Goal: Transaction & Acquisition: Purchase product/service

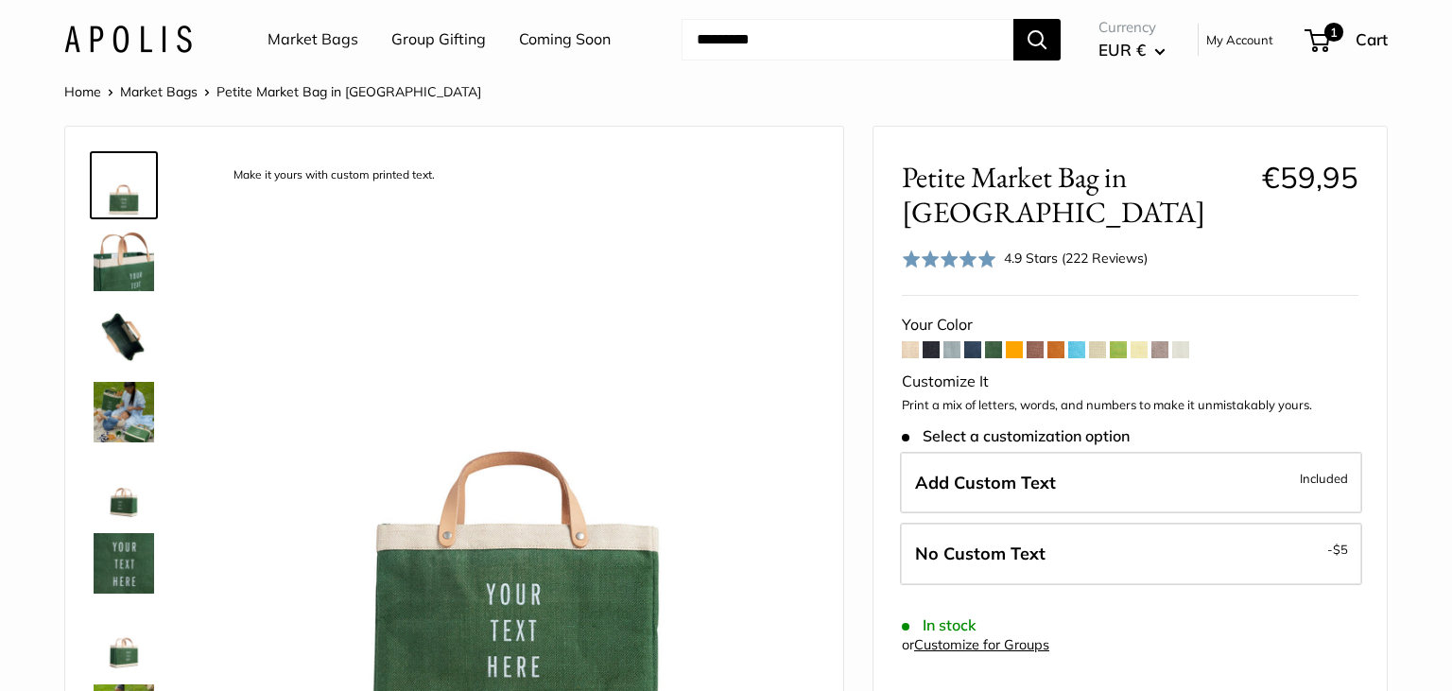
click at [1020, 351] on span at bounding box center [1014, 349] width 17 height 17
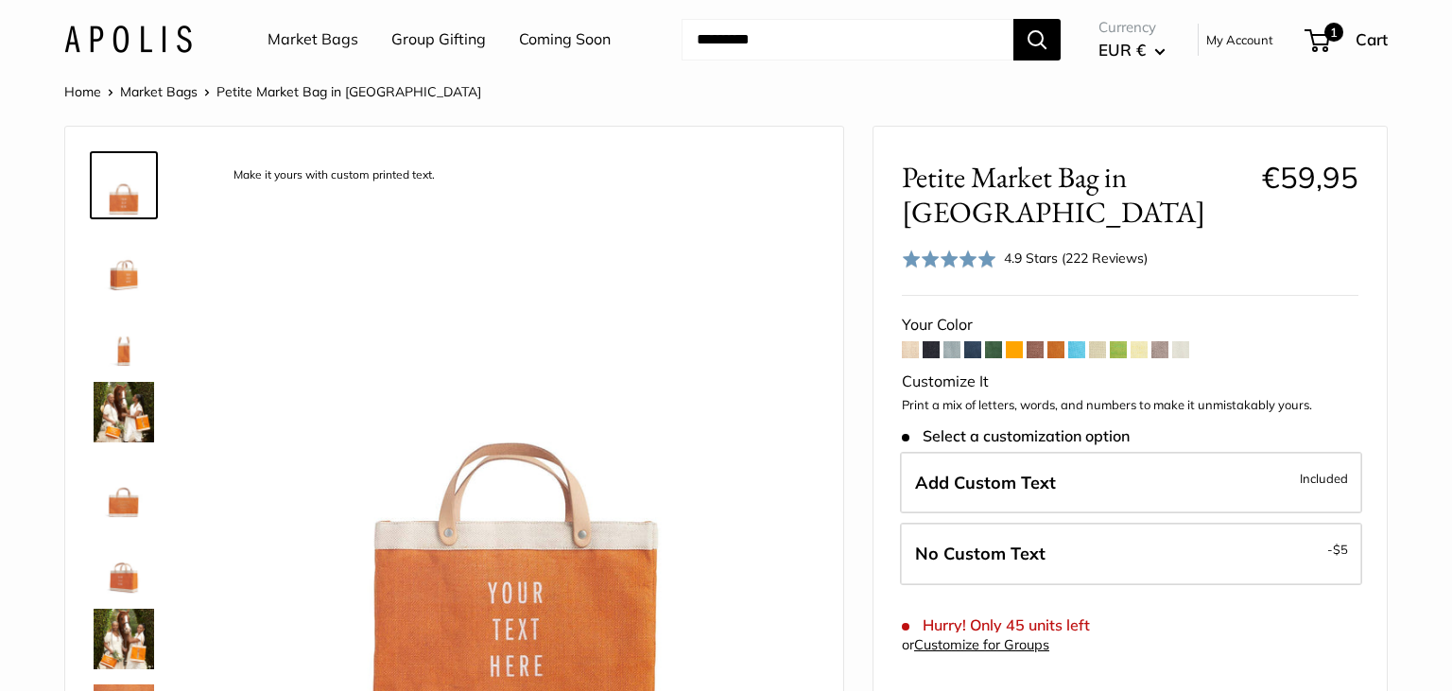
click at [1052, 341] on span at bounding box center [1055, 349] width 17 height 17
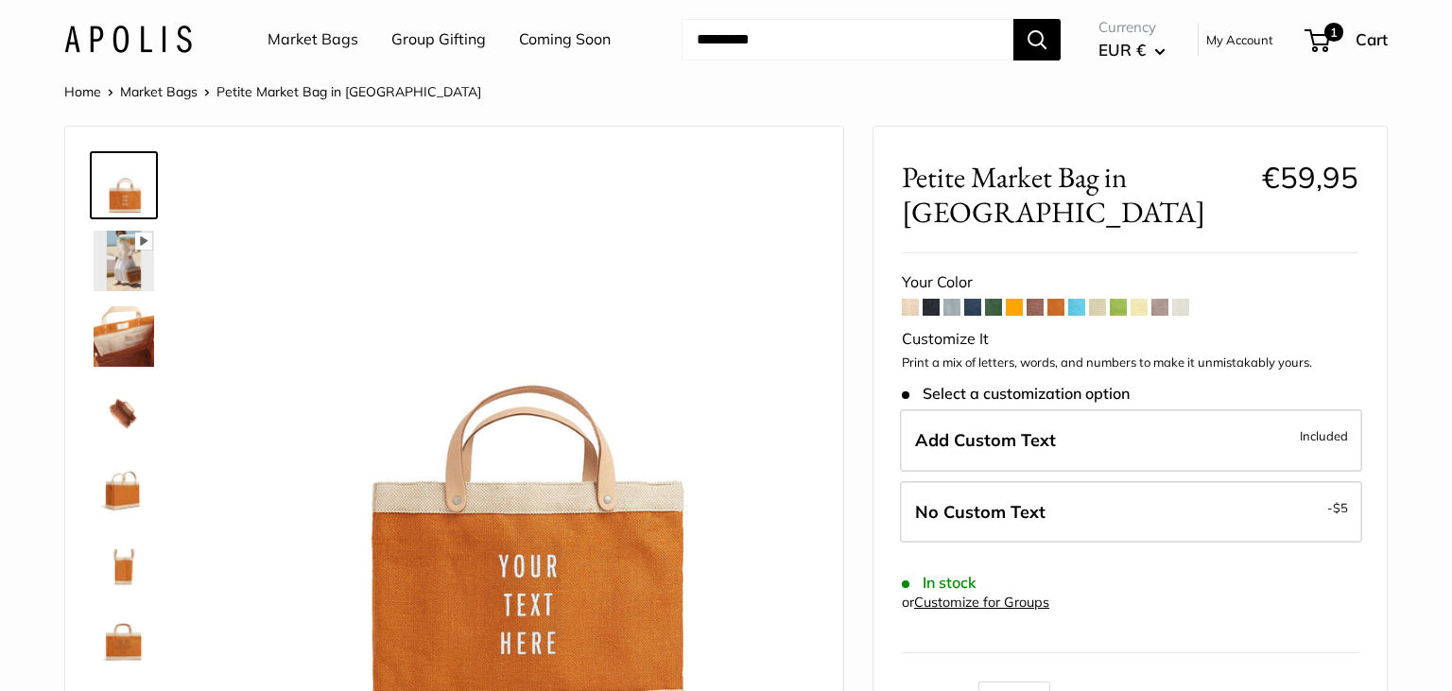
click at [1016, 299] on span at bounding box center [1014, 307] width 17 height 17
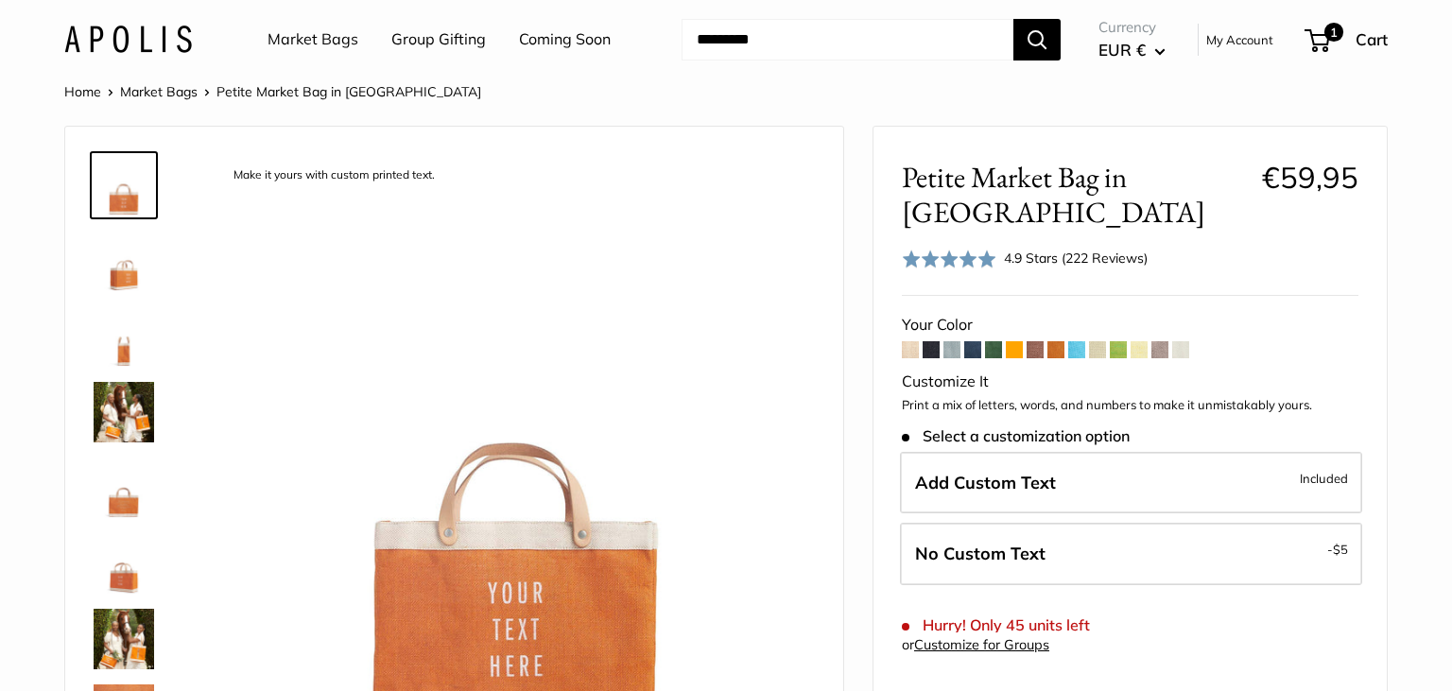
click at [167, 415] on div at bounding box center [131, 427] width 91 height 567
click at [153, 417] on img at bounding box center [124, 412] width 60 height 60
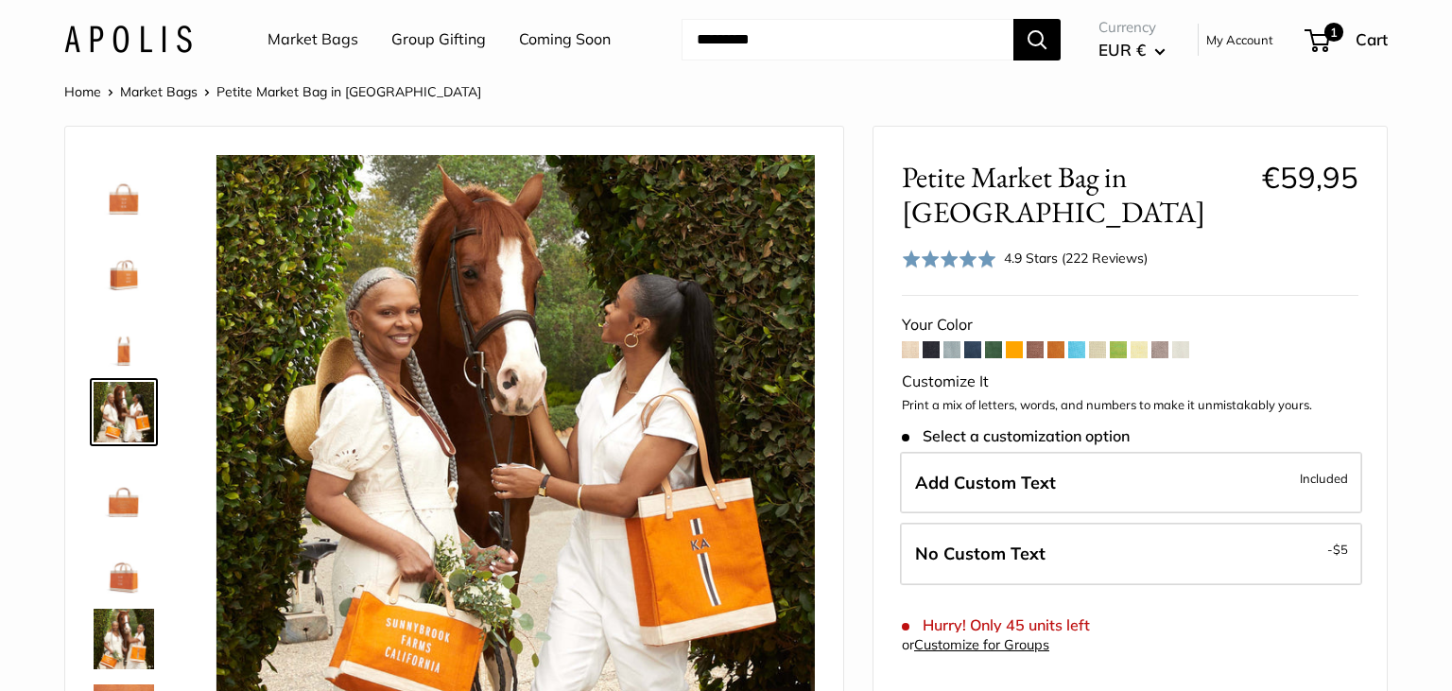
click at [1063, 341] on span at bounding box center [1055, 349] width 17 height 17
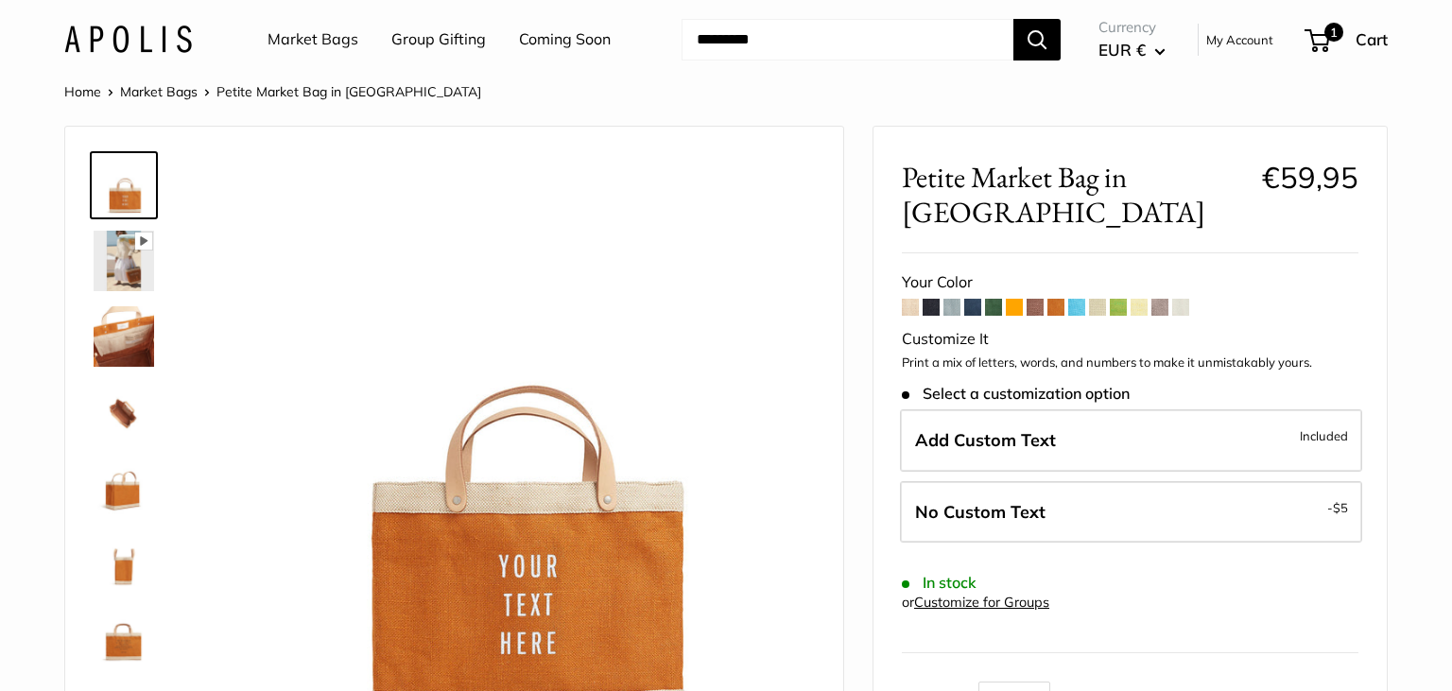
click at [112, 260] on img at bounding box center [124, 261] width 60 height 60
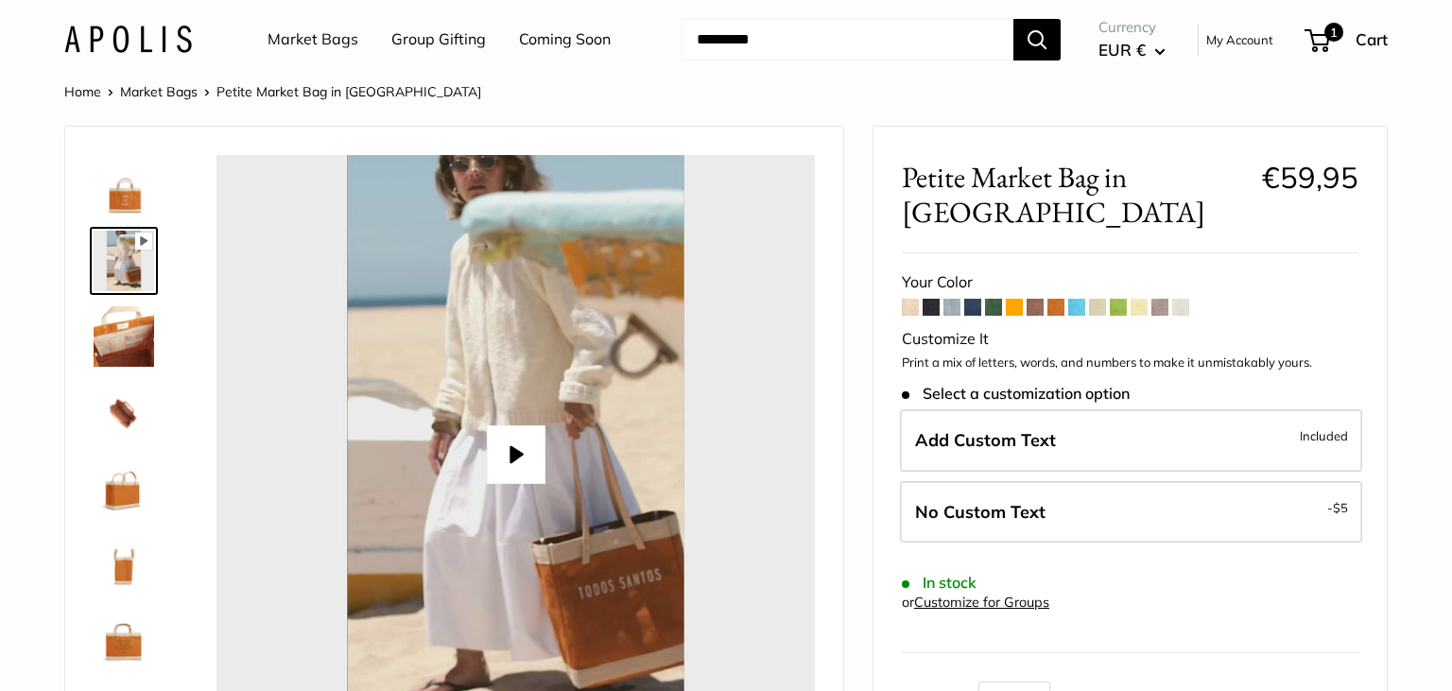
type input "*"
click at [976, 299] on span at bounding box center [972, 307] width 17 height 17
